Goal: Information Seeking & Learning: Learn about a topic

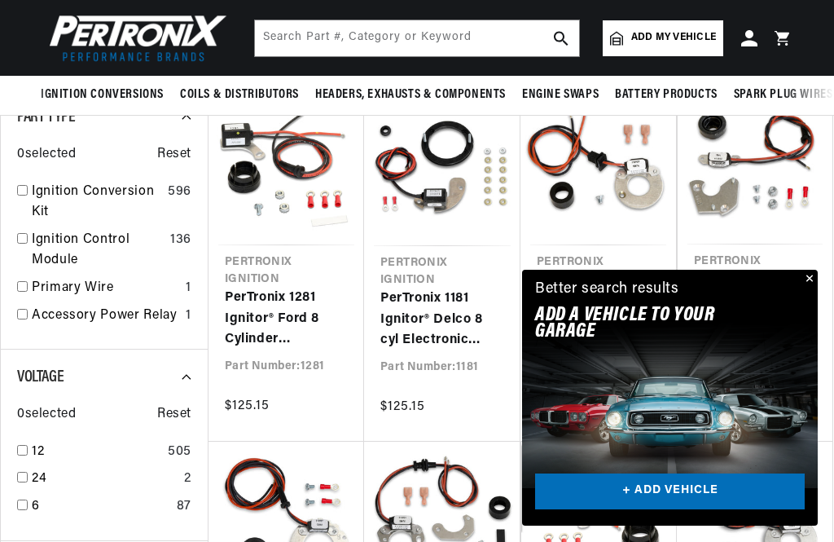
scroll to position [0, 494]
click at [807, 289] on button "Close" at bounding box center [808, 280] width 20 height 20
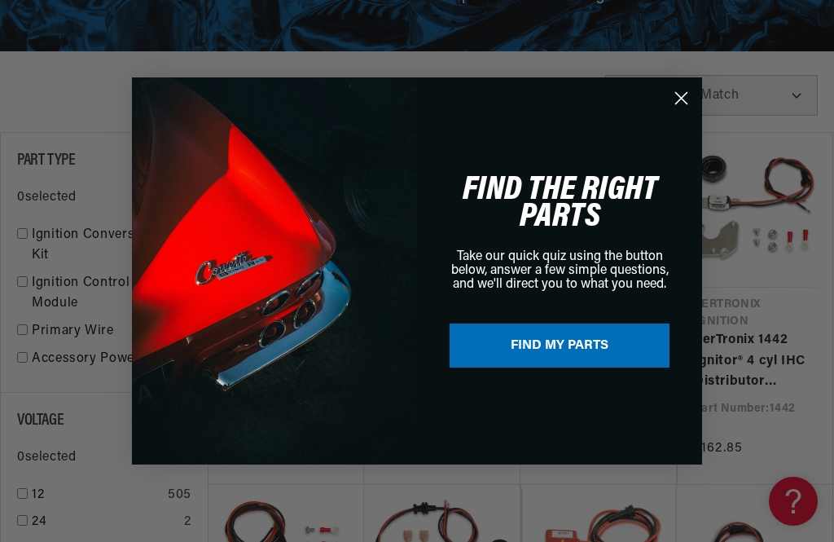
scroll to position [0, 0]
click at [687, 112] on circle "Close dialog" at bounding box center [681, 98] width 27 height 27
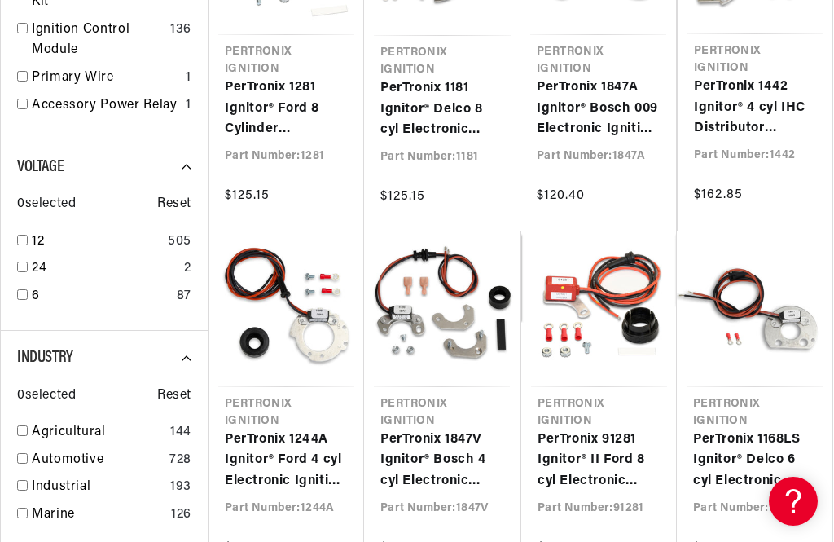
scroll to position [639, 0]
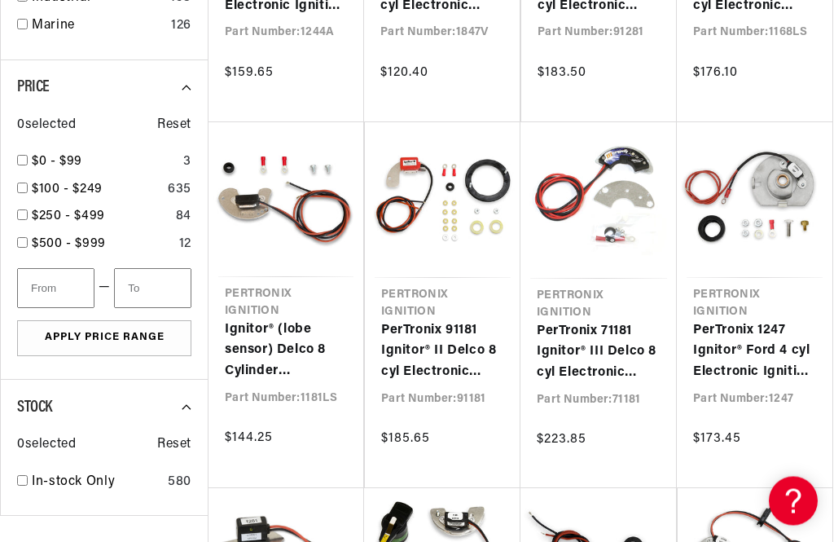
scroll to position [0, 494]
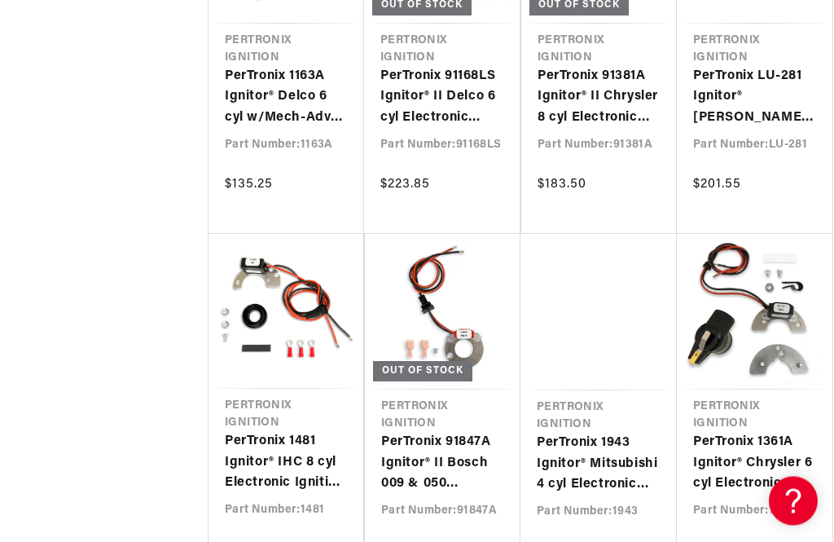
scroll to position [4232, 0]
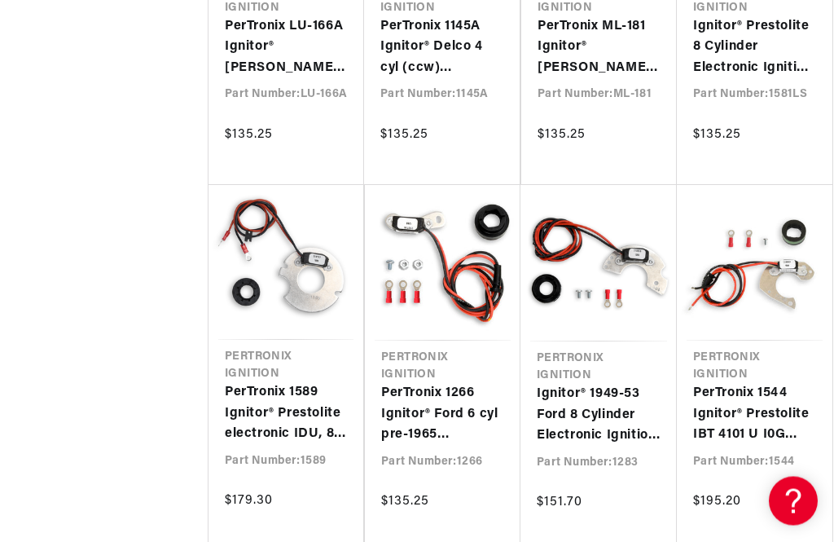
scroll to position [3188, 0]
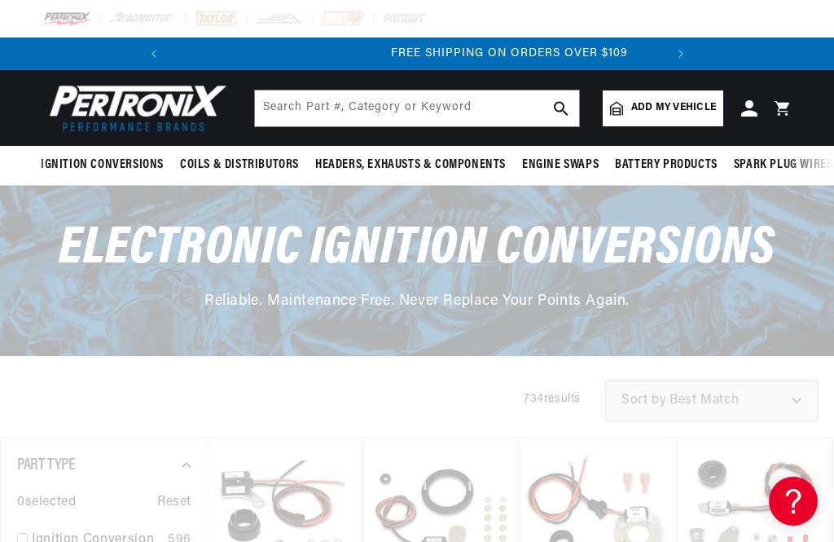
scroll to position [0, 494]
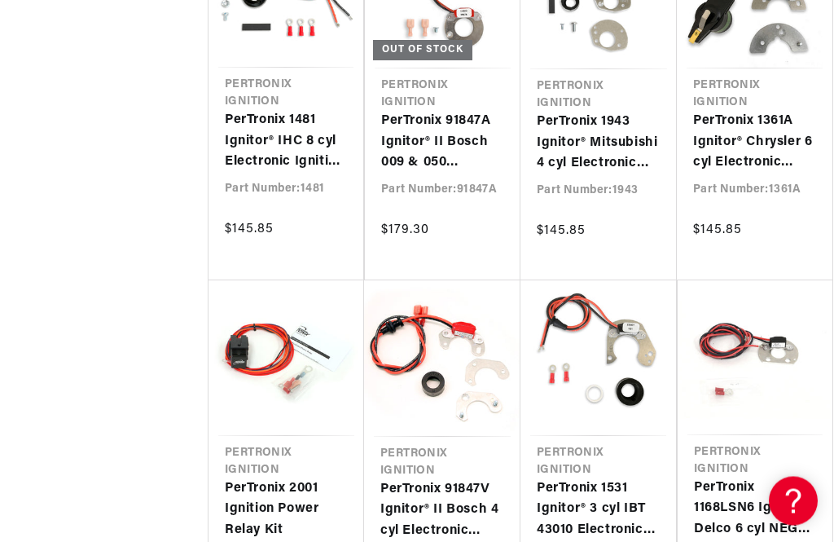
scroll to position [4587, 0]
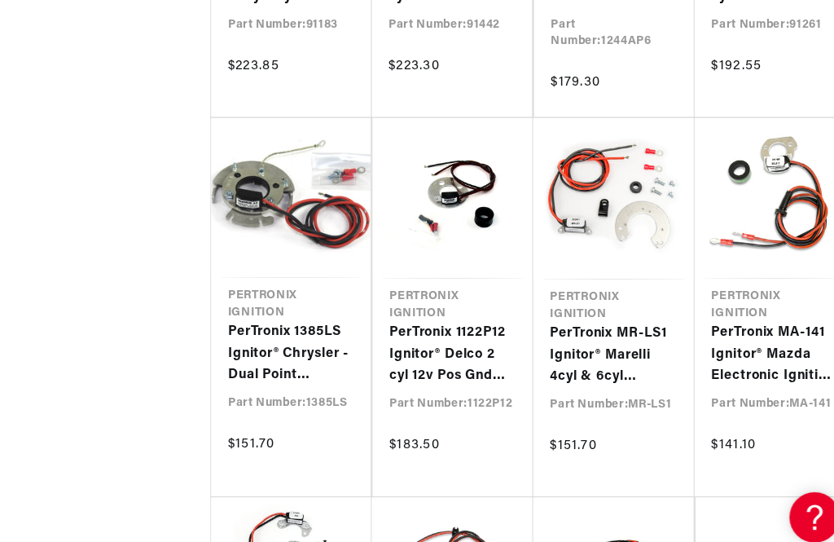
scroll to position [5463, 0]
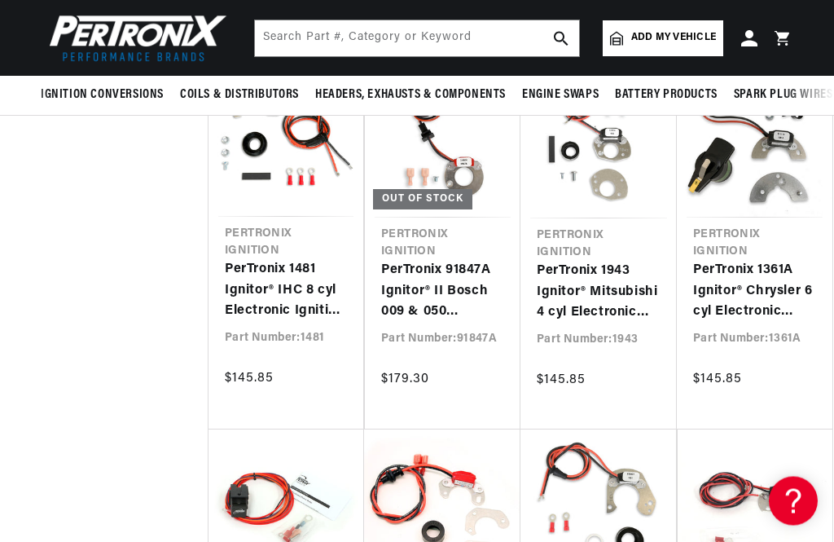
scroll to position [4370, 0]
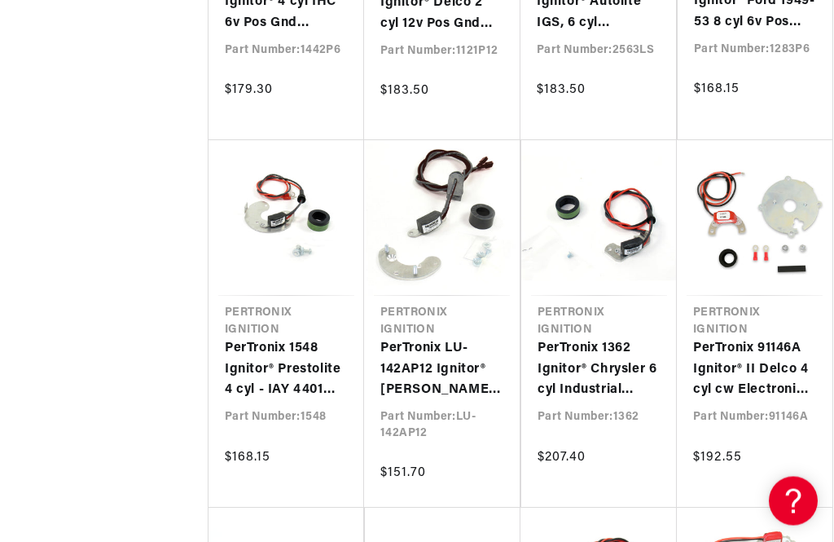
scroll to position [7267, 0]
